Goal: Information Seeking & Learning: Learn about a topic

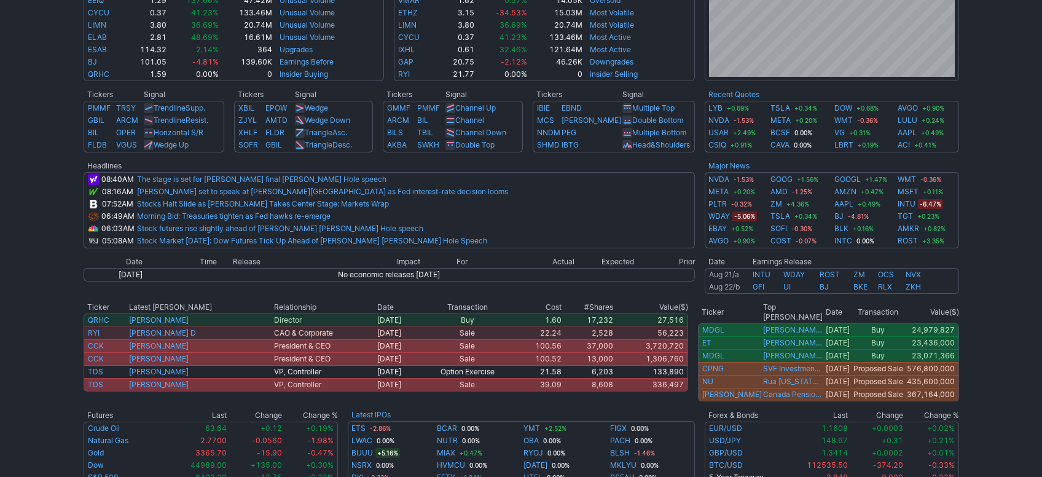
scroll to position [412, 0]
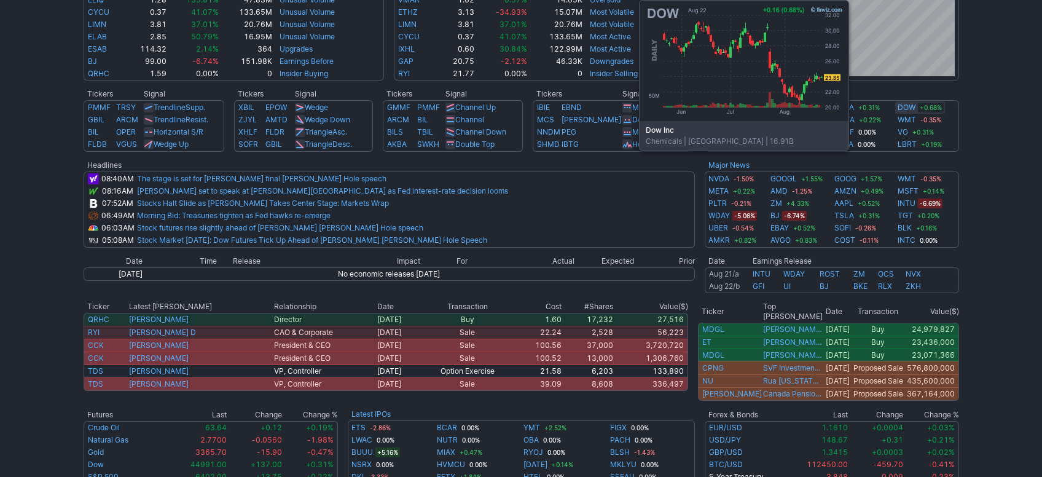
click at [903, 109] on link "DOW" at bounding box center [907, 107] width 18 height 12
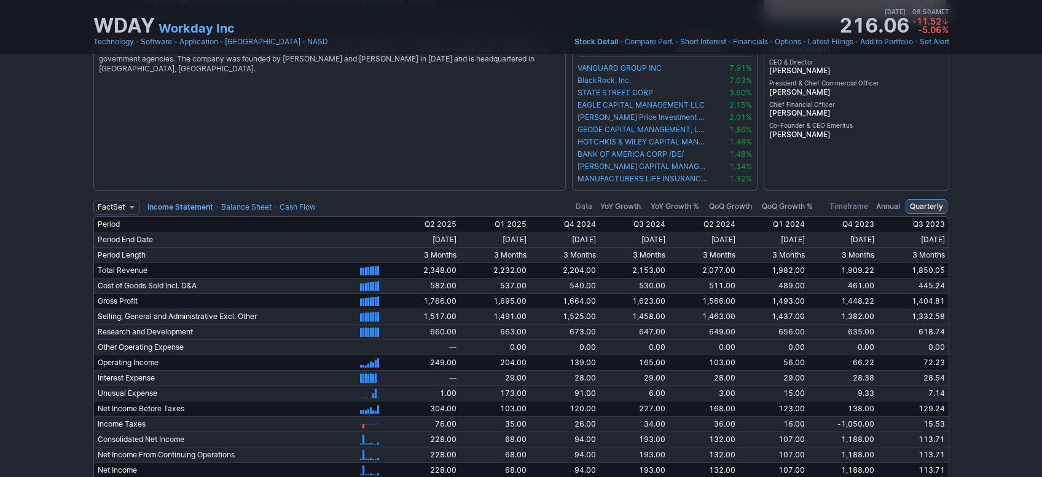
scroll to position [2418, 0]
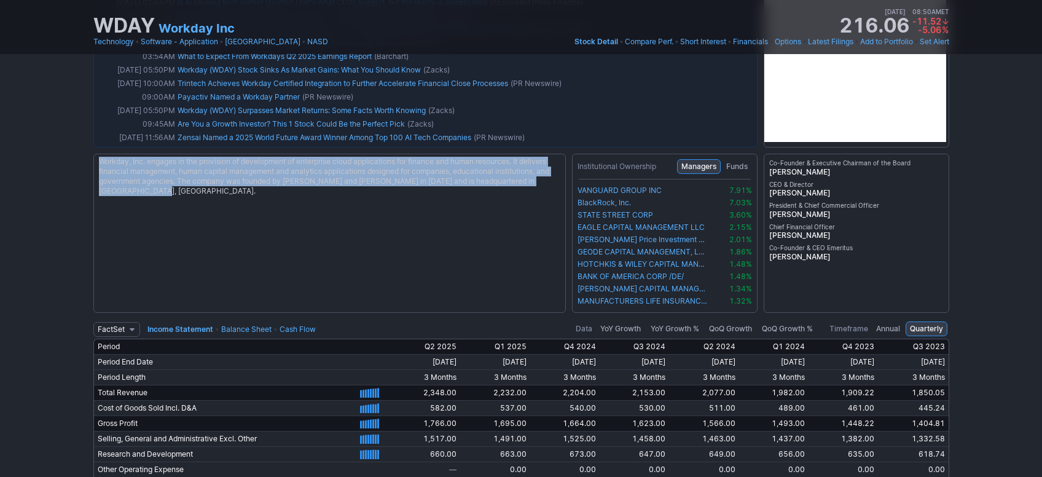
drag, startPoint x: 216, startPoint y: 188, endPoint x: 94, endPoint y: 157, distance: 126.1
click at [94, 157] on div "Workday, Inc. engages in the provision of development of enterprise cloud appli…" at bounding box center [329, 233] width 473 height 159
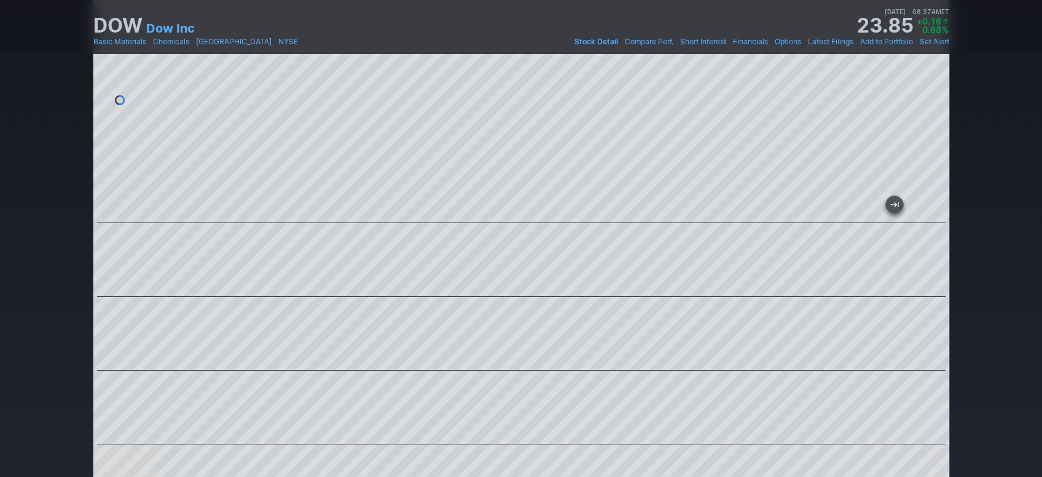
scroll to position [34, 0]
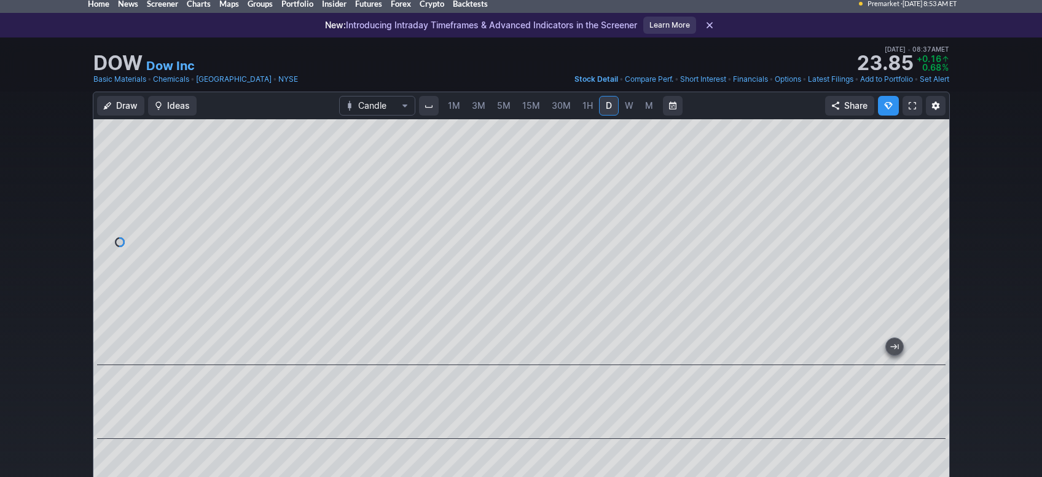
click at [579, 104] on link "1H" at bounding box center [588, 106] width 22 height 20
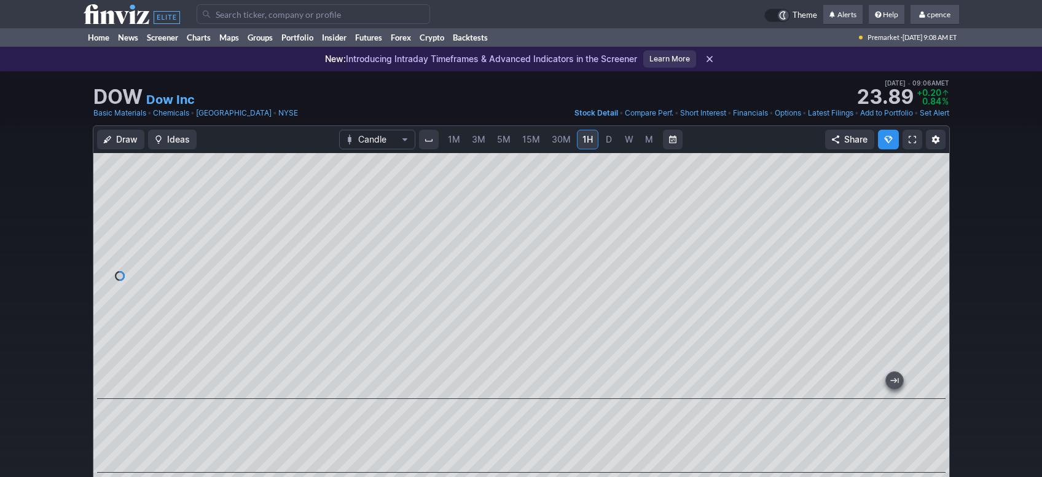
click at [114, 17] on icon at bounding box center [132, 14] width 96 height 20
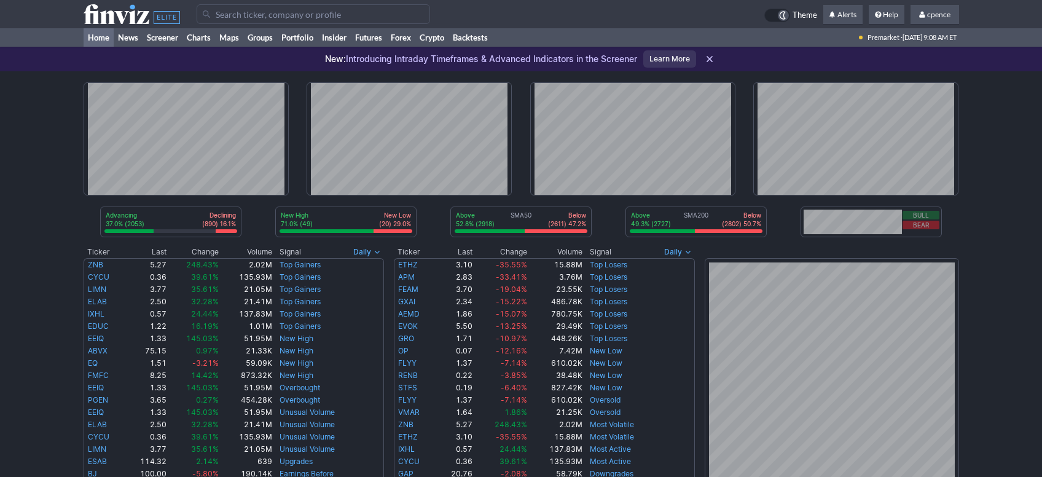
scroll to position [412, 0]
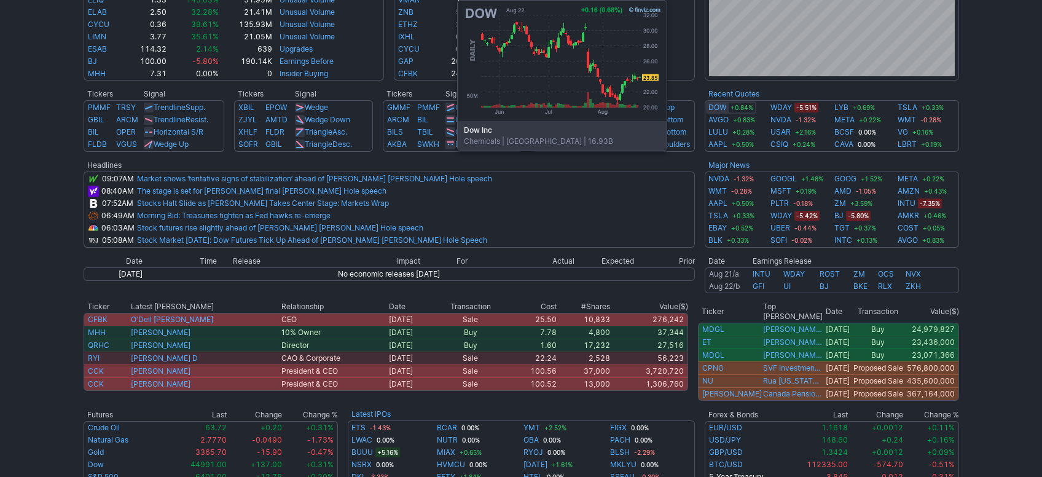
click at [721, 108] on link "DOW" at bounding box center [718, 107] width 18 height 12
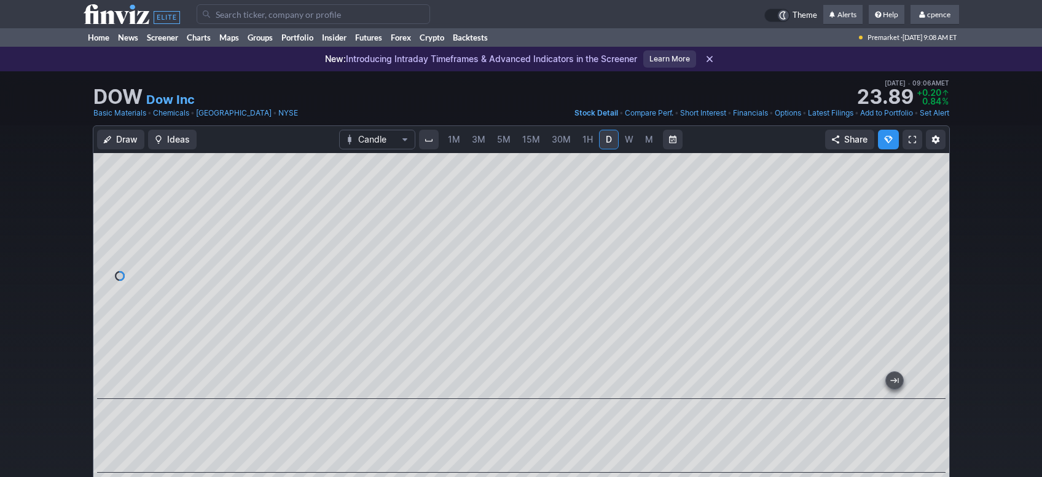
click at [646, 136] on span "M" at bounding box center [649, 139] width 8 height 10
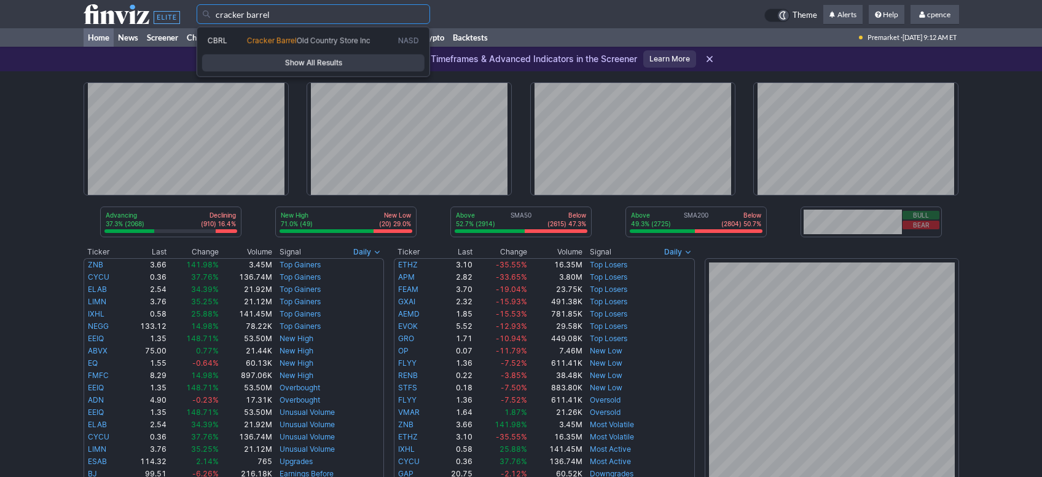
type input "CBRL"
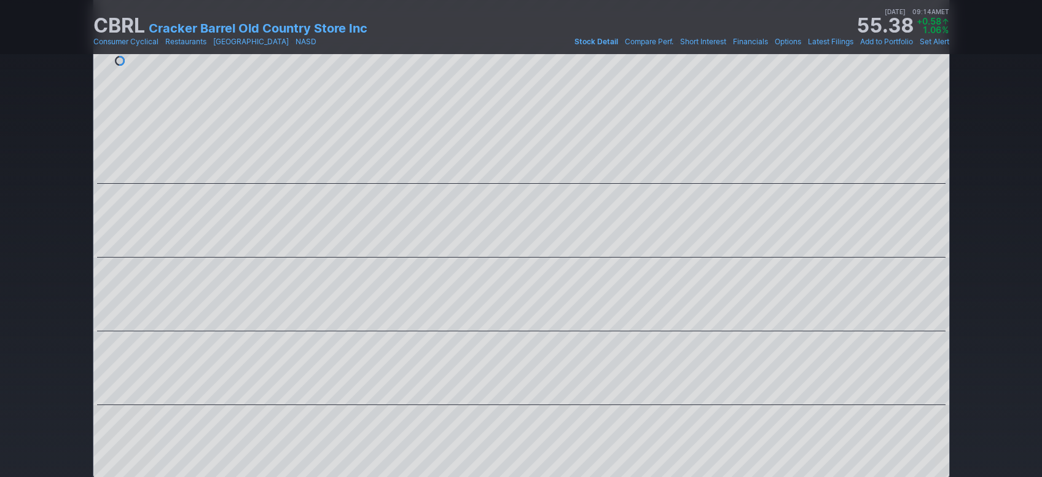
scroll to position [23, 0]
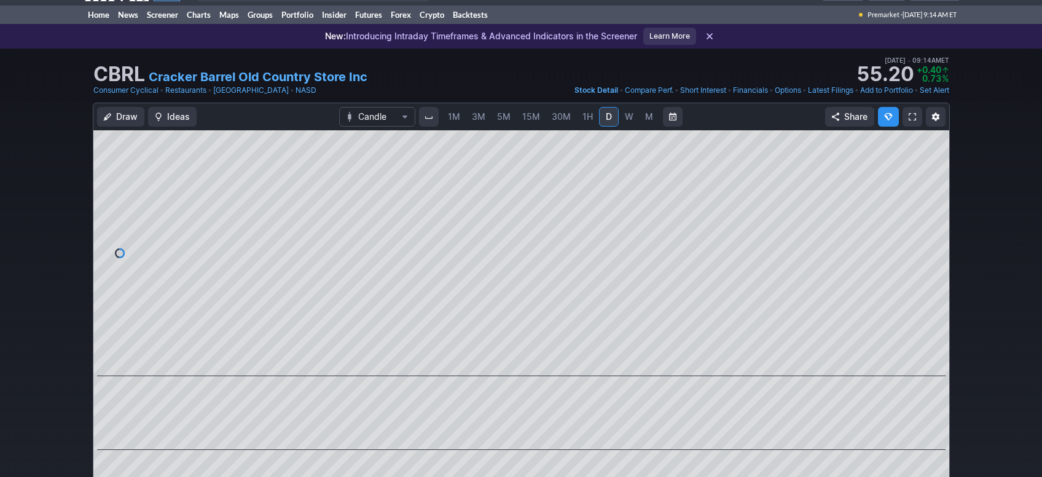
click at [310, 72] on link "Cracker Barrel Old Country Store Inc" at bounding box center [258, 76] width 219 height 17
